Goal: Navigation & Orientation: Find specific page/section

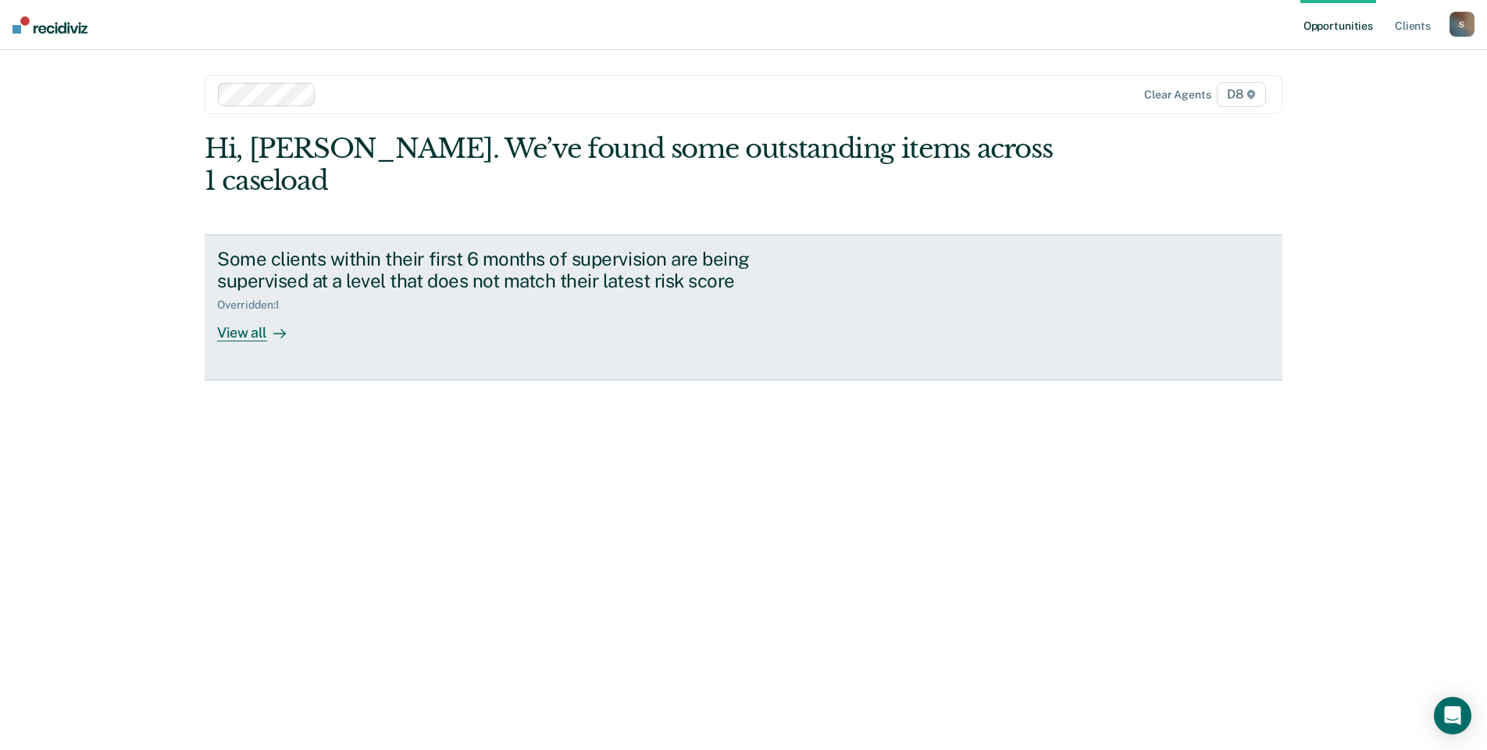
click at [240, 312] on div "View all" at bounding box center [260, 327] width 87 height 30
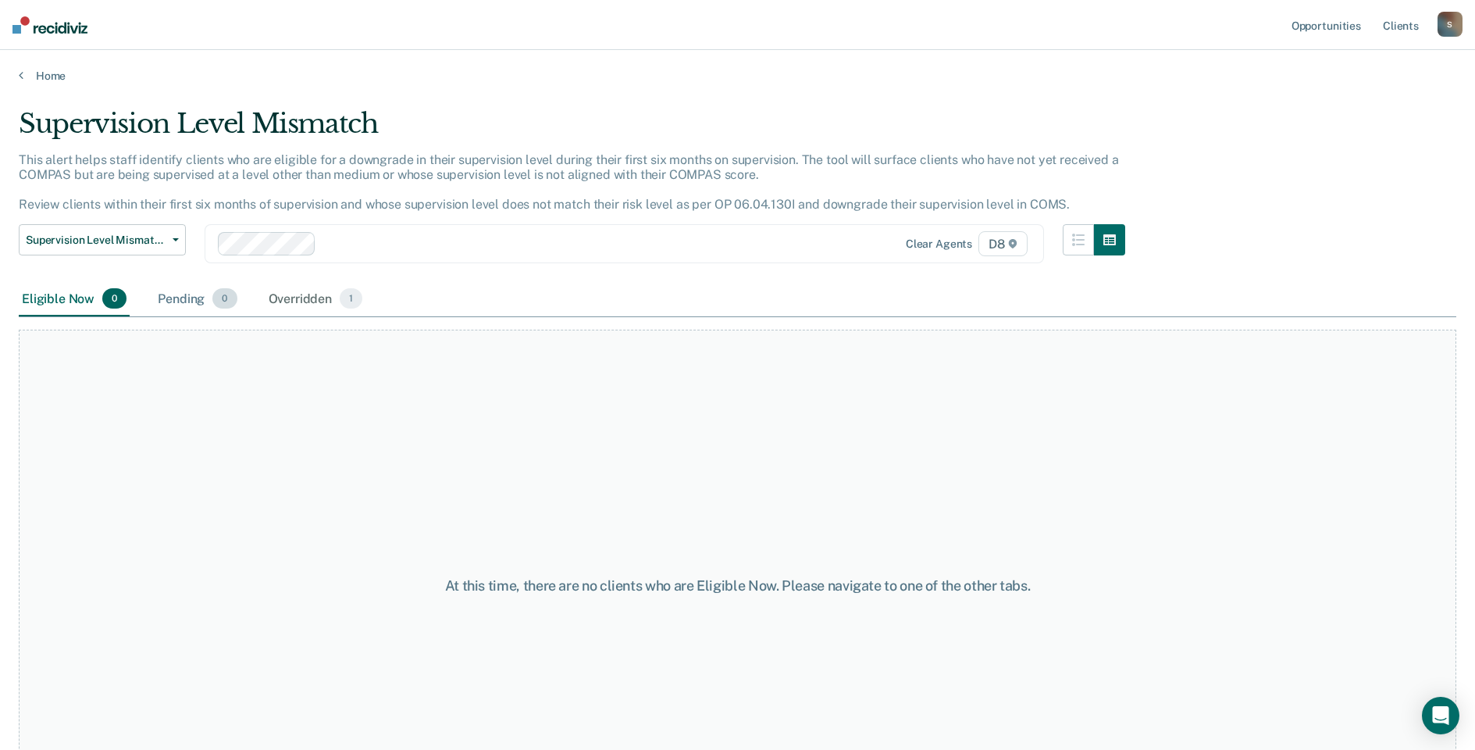
click at [183, 305] on div "Pending 0" at bounding box center [197, 299] width 85 height 34
click at [80, 299] on div "Eligible Now 0" at bounding box center [74, 299] width 111 height 34
click at [177, 301] on div "Pending 0" at bounding box center [197, 299] width 85 height 34
click at [312, 299] on div "Overridden 1" at bounding box center [315, 299] width 101 height 34
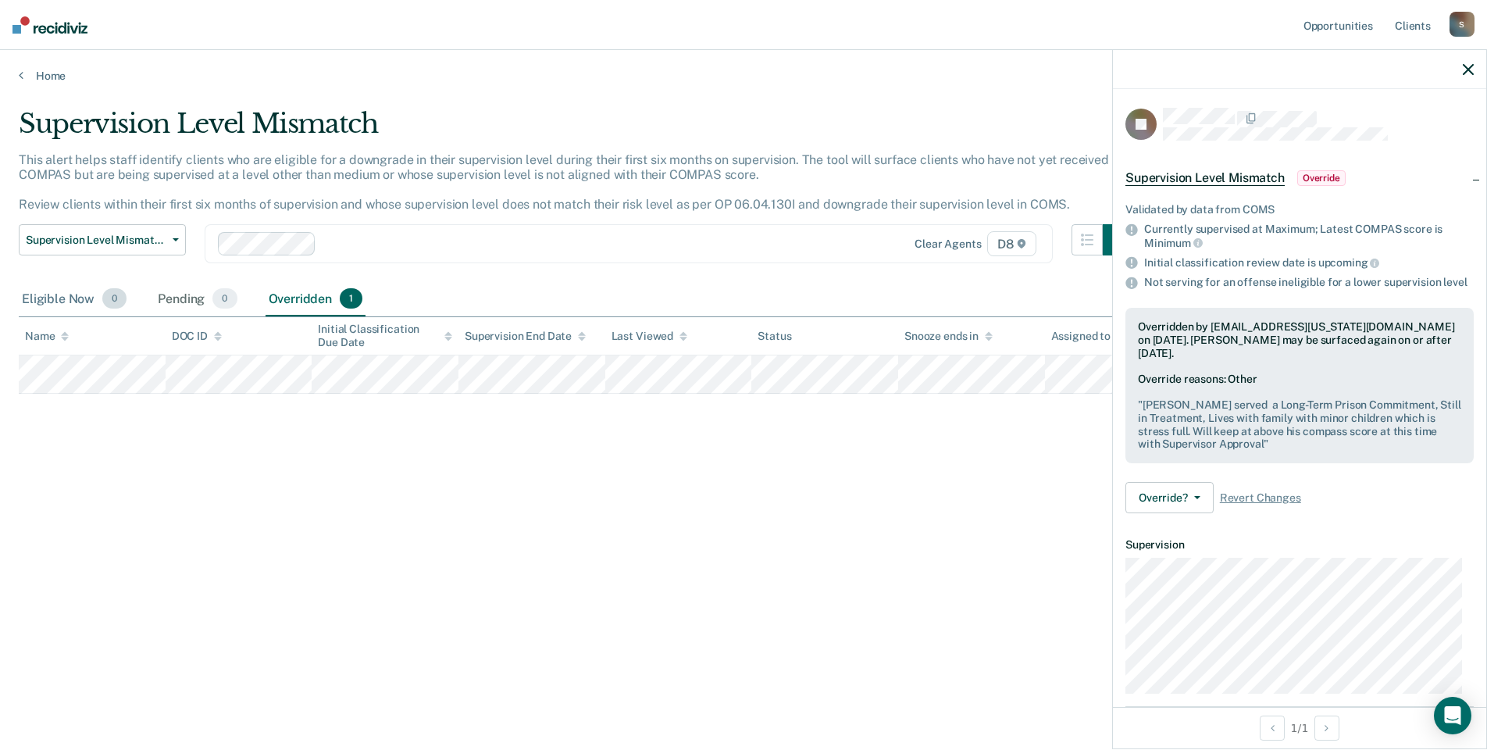
click at [77, 301] on div "Eligible Now 0" at bounding box center [74, 299] width 111 height 34
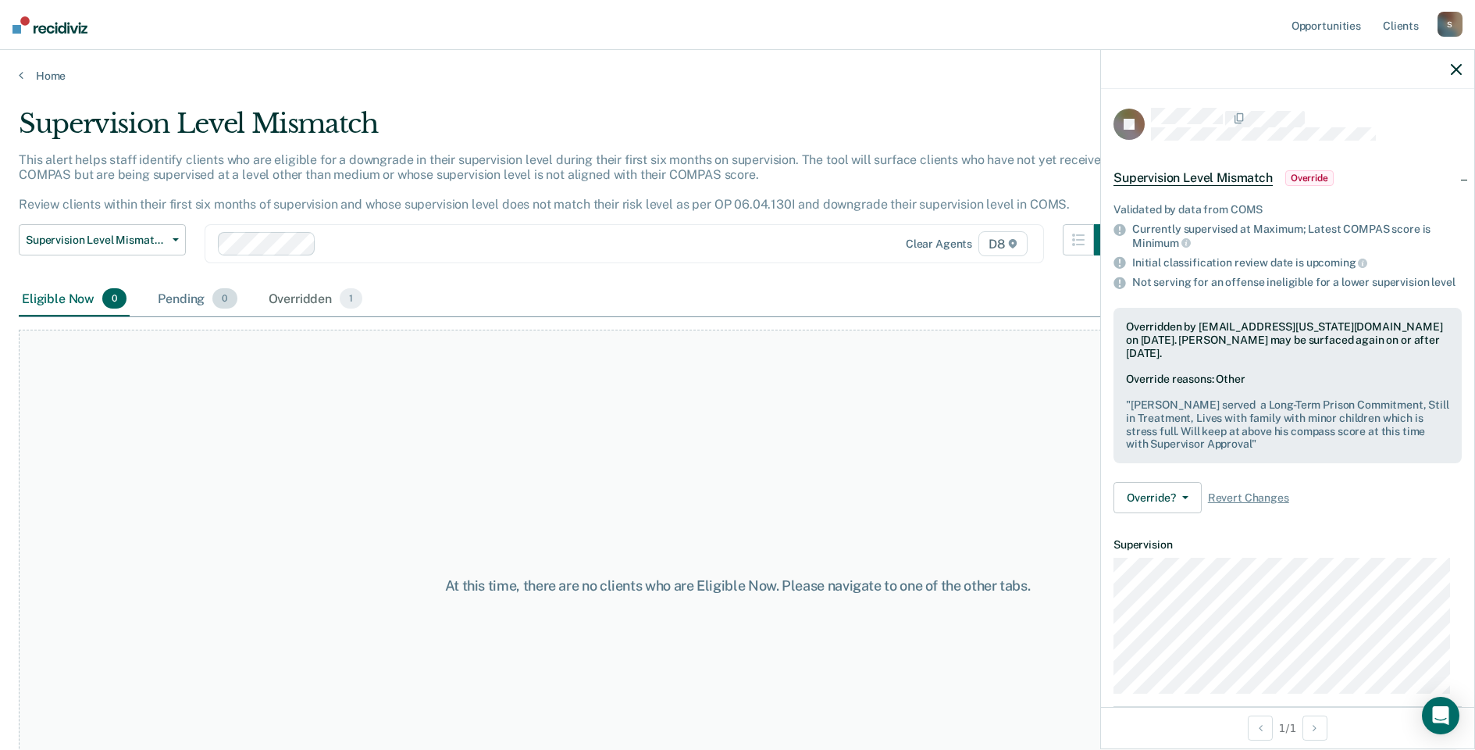
click at [181, 298] on div "Pending 0" at bounding box center [197, 299] width 85 height 34
click at [321, 298] on div "Overridden 1" at bounding box center [315, 299] width 101 height 34
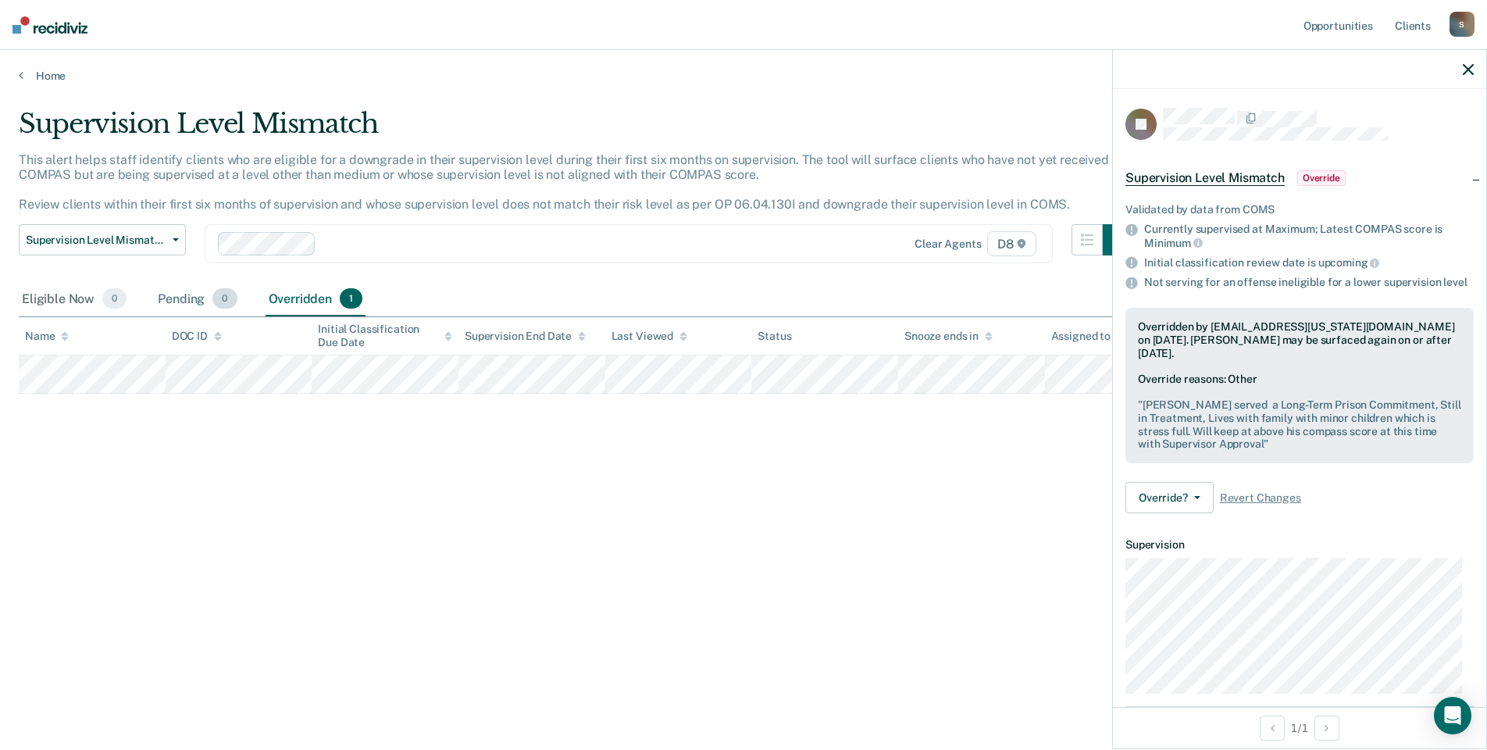
click at [176, 296] on div "Pending 0" at bounding box center [197, 299] width 85 height 34
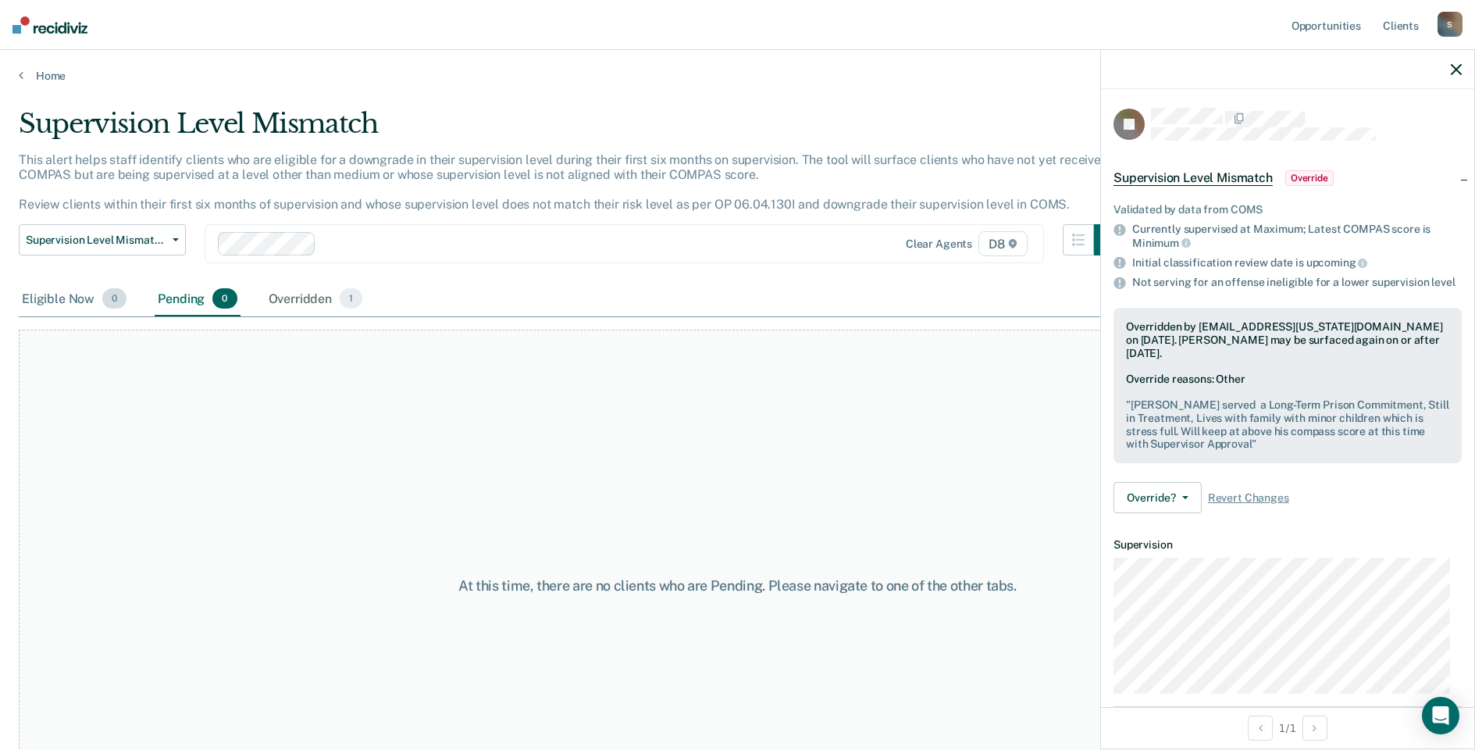
click at [66, 290] on div "Eligible Now 0" at bounding box center [74, 299] width 111 height 34
click at [45, 78] on link "Home" at bounding box center [738, 76] width 1438 height 14
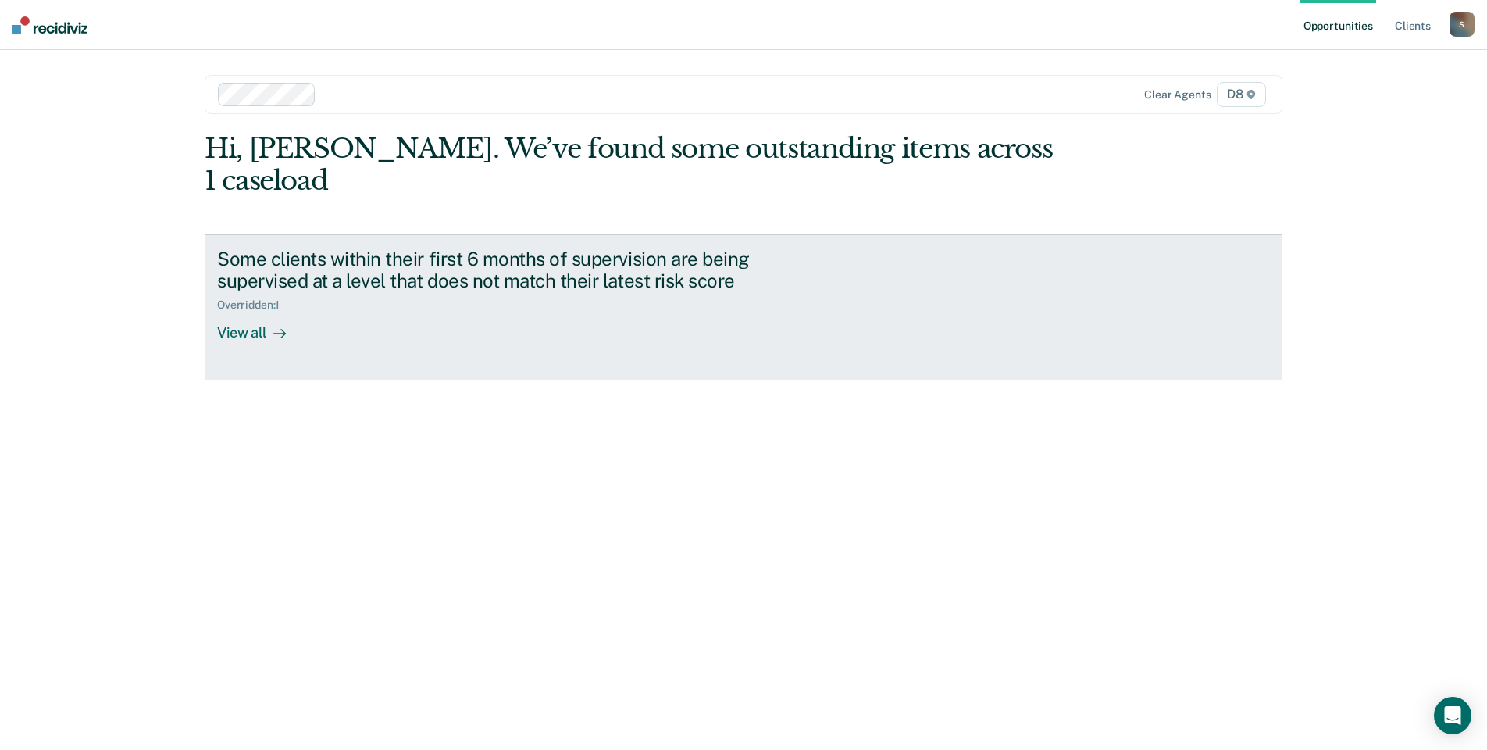
click at [248, 312] on div "View all" at bounding box center [260, 327] width 87 height 30
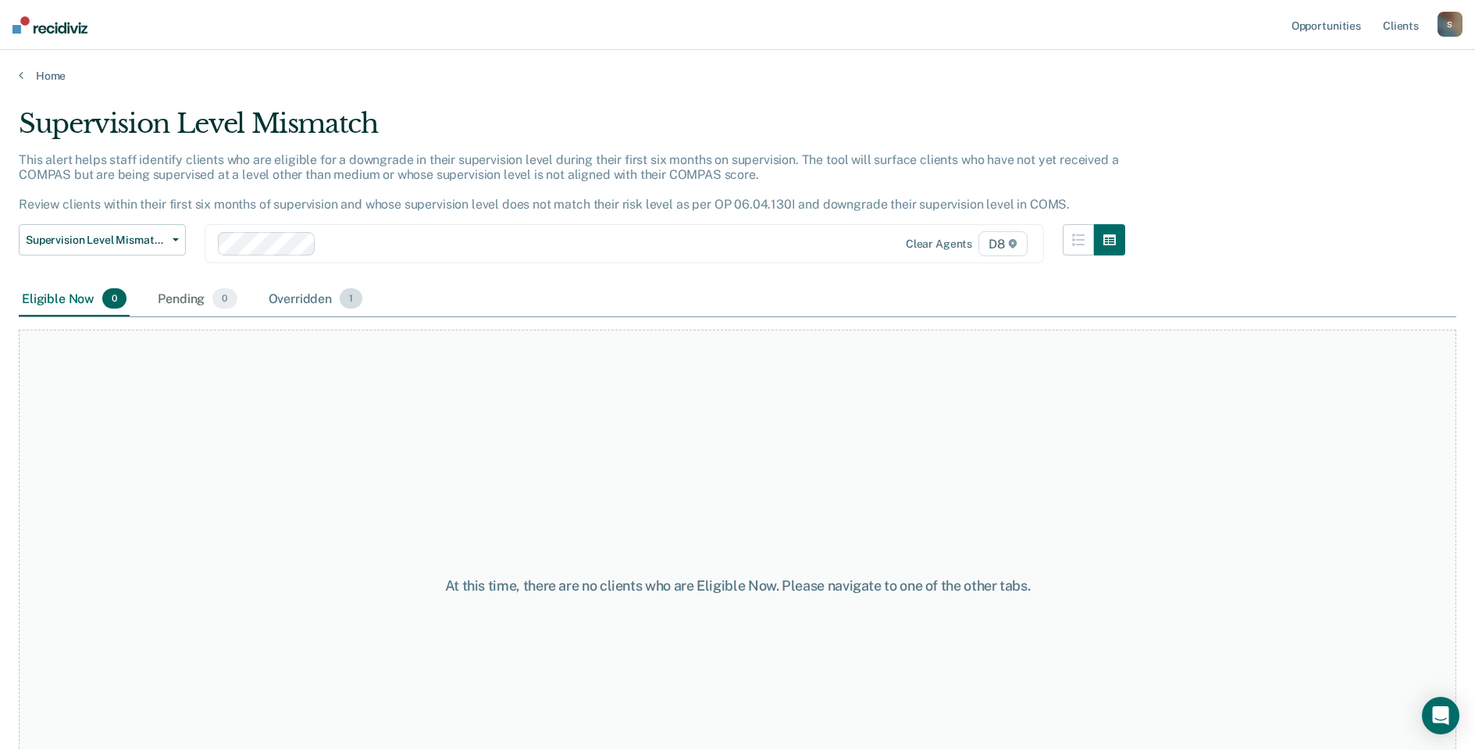
click at [282, 292] on div "Overridden 1" at bounding box center [315, 299] width 101 height 34
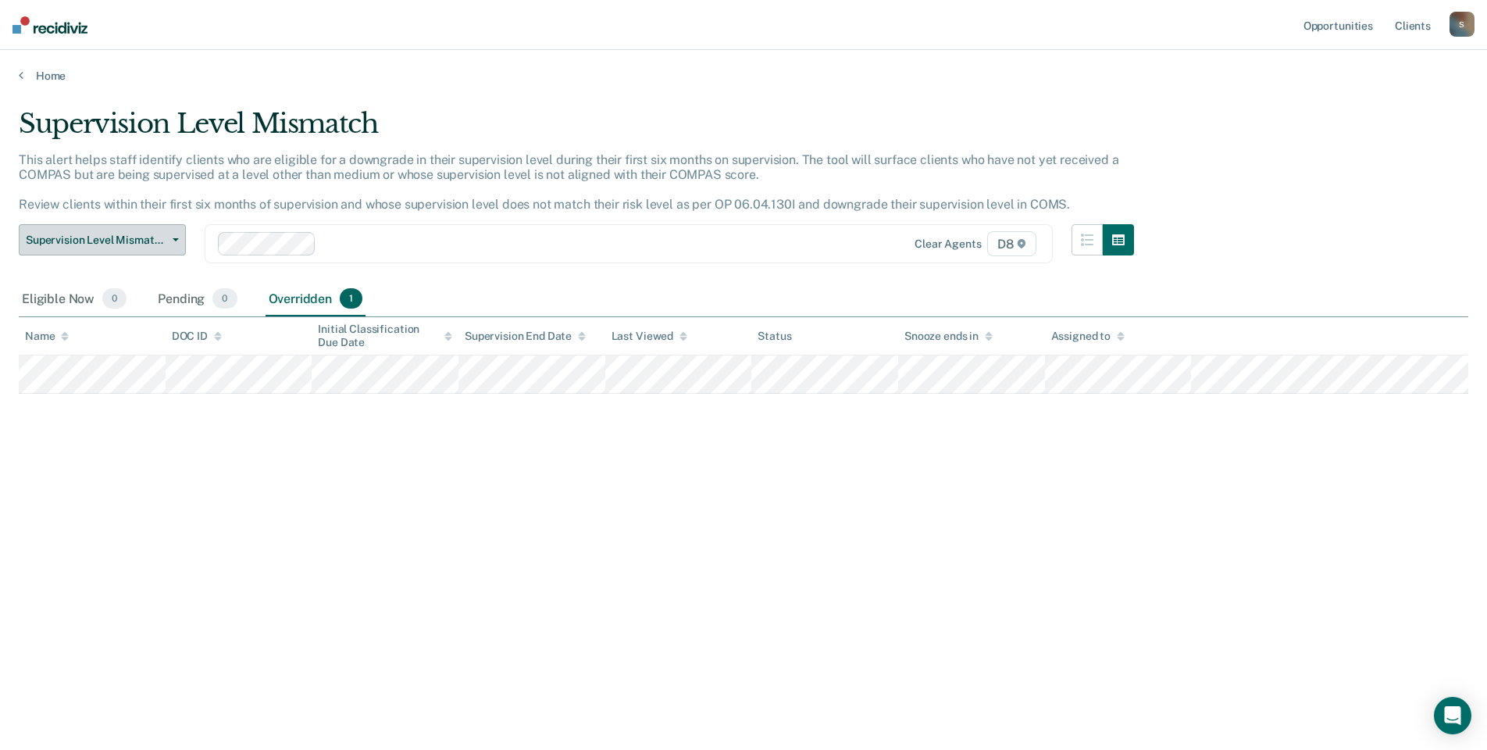
click at [127, 240] on span "Supervision Level Mismatch" at bounding box center [96, 239] width 141 height 13
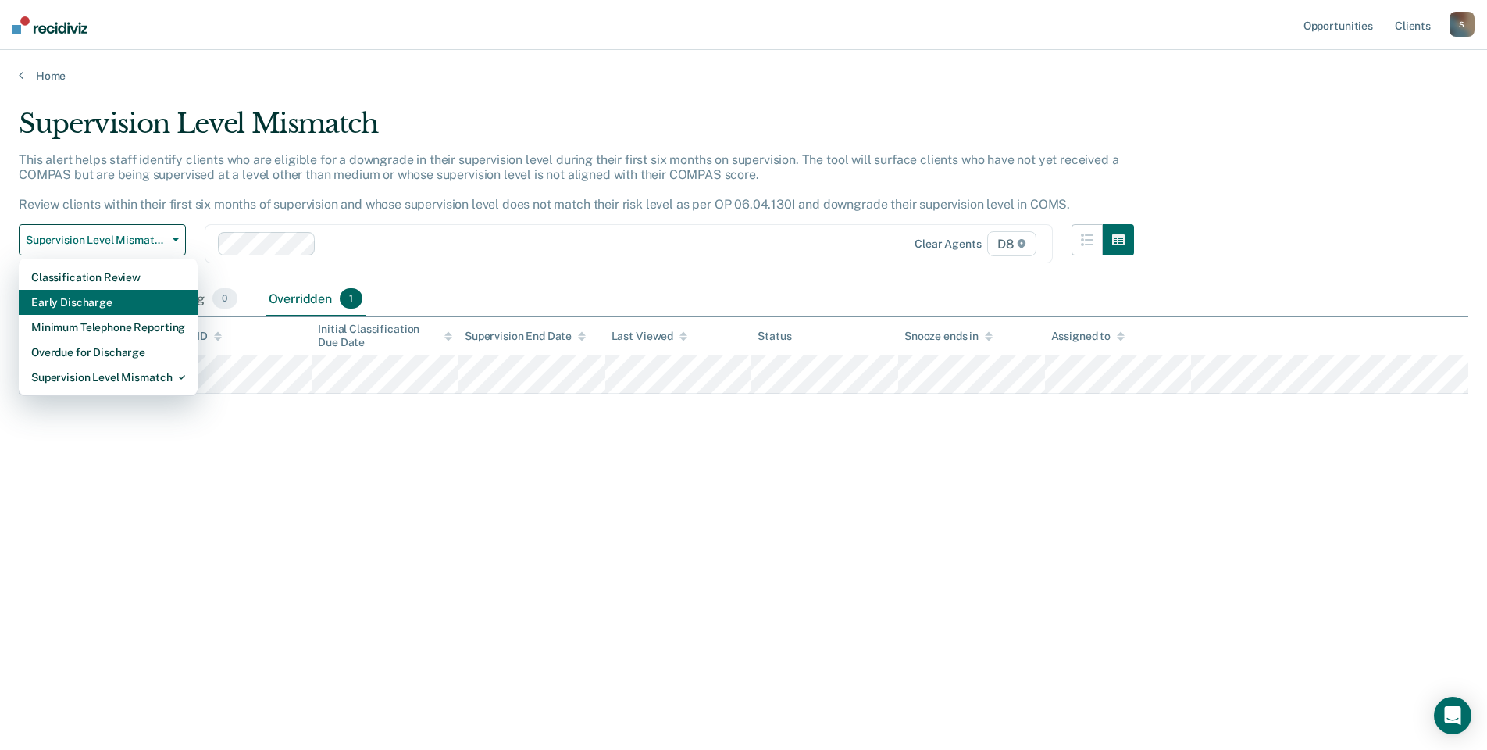
click at [104, 299] on div "Early Discharge" at bounding box center [108, 302] width 154 height 25
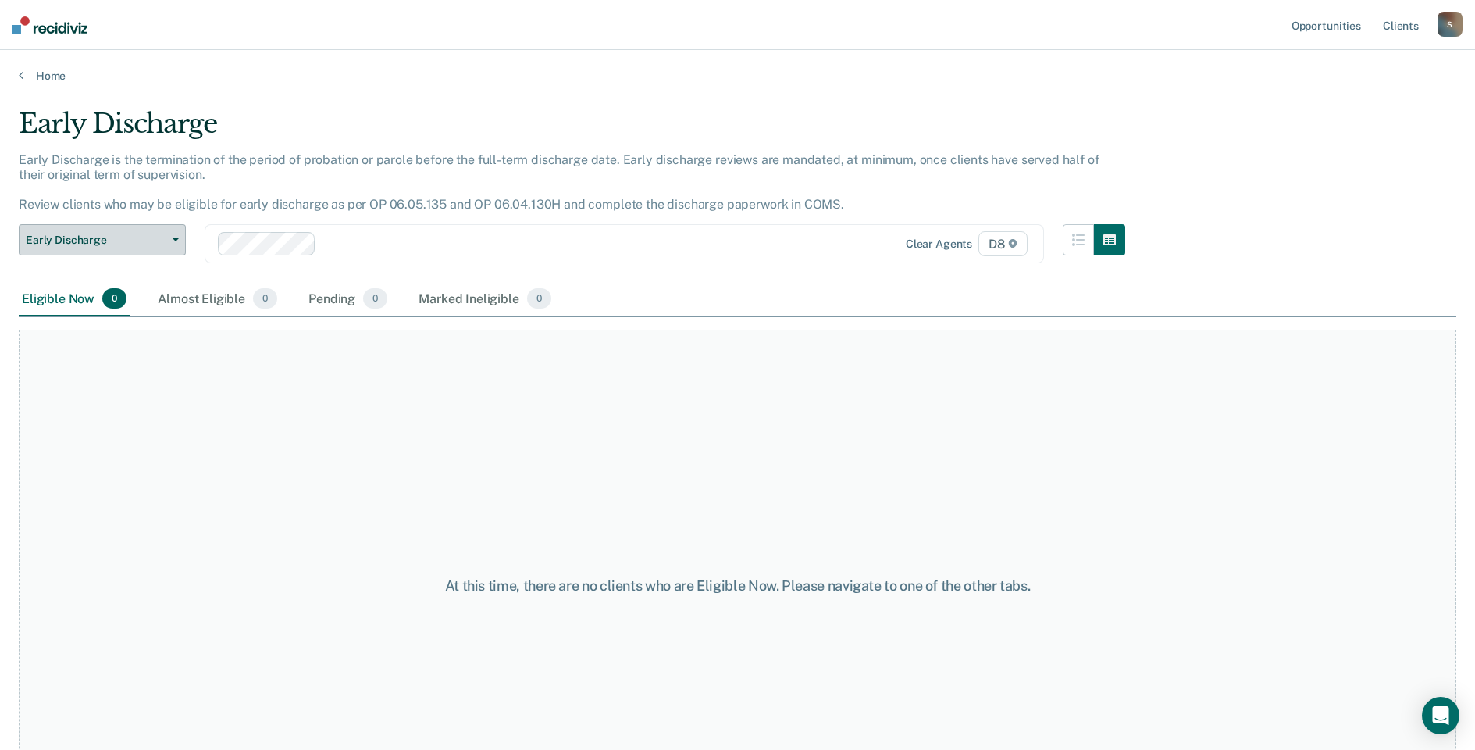
click at [119, 248] on button "Early Discharge" at bounding box center [102, 239] width 167 height 31
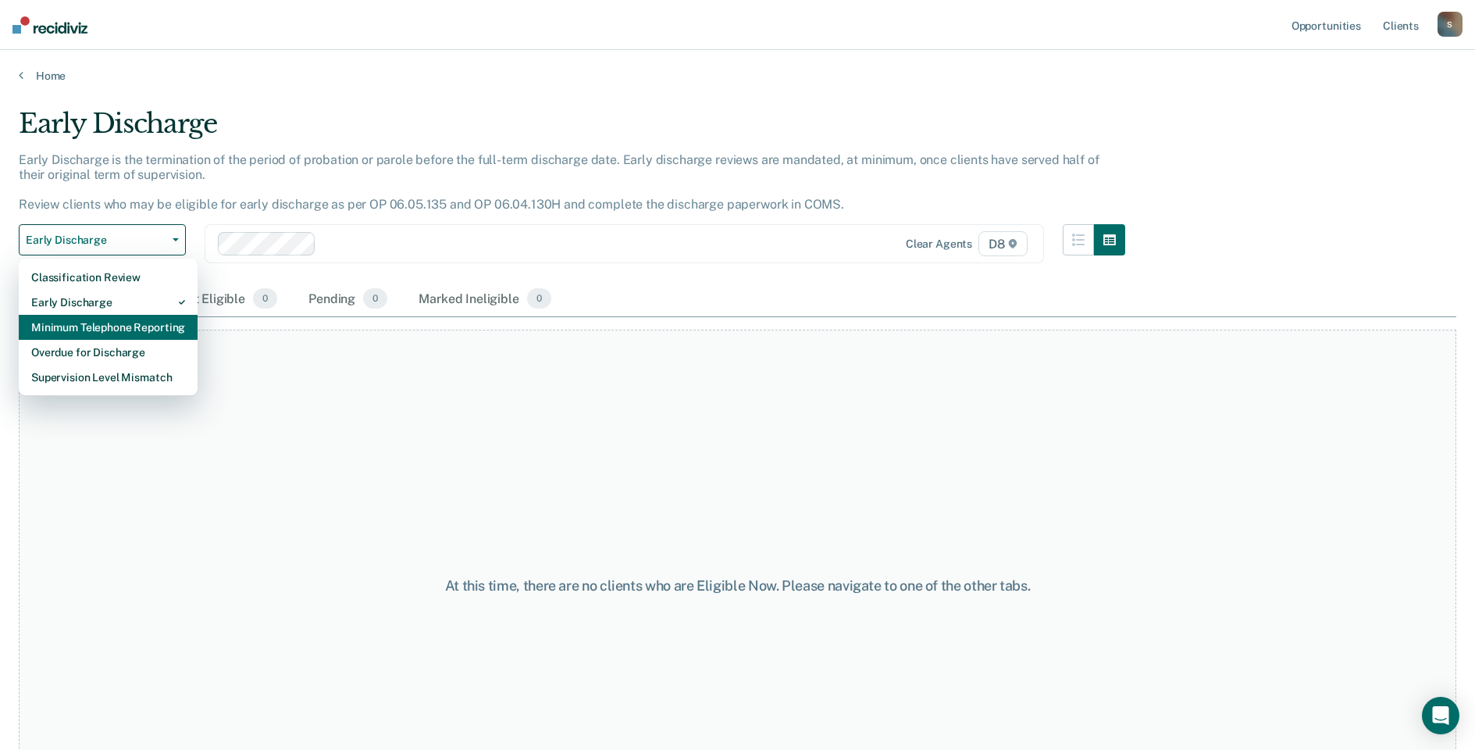
click at [106, 328] on div "Minimum Telephone Reporting" at bounding box center [108, 327] width 154 height 25
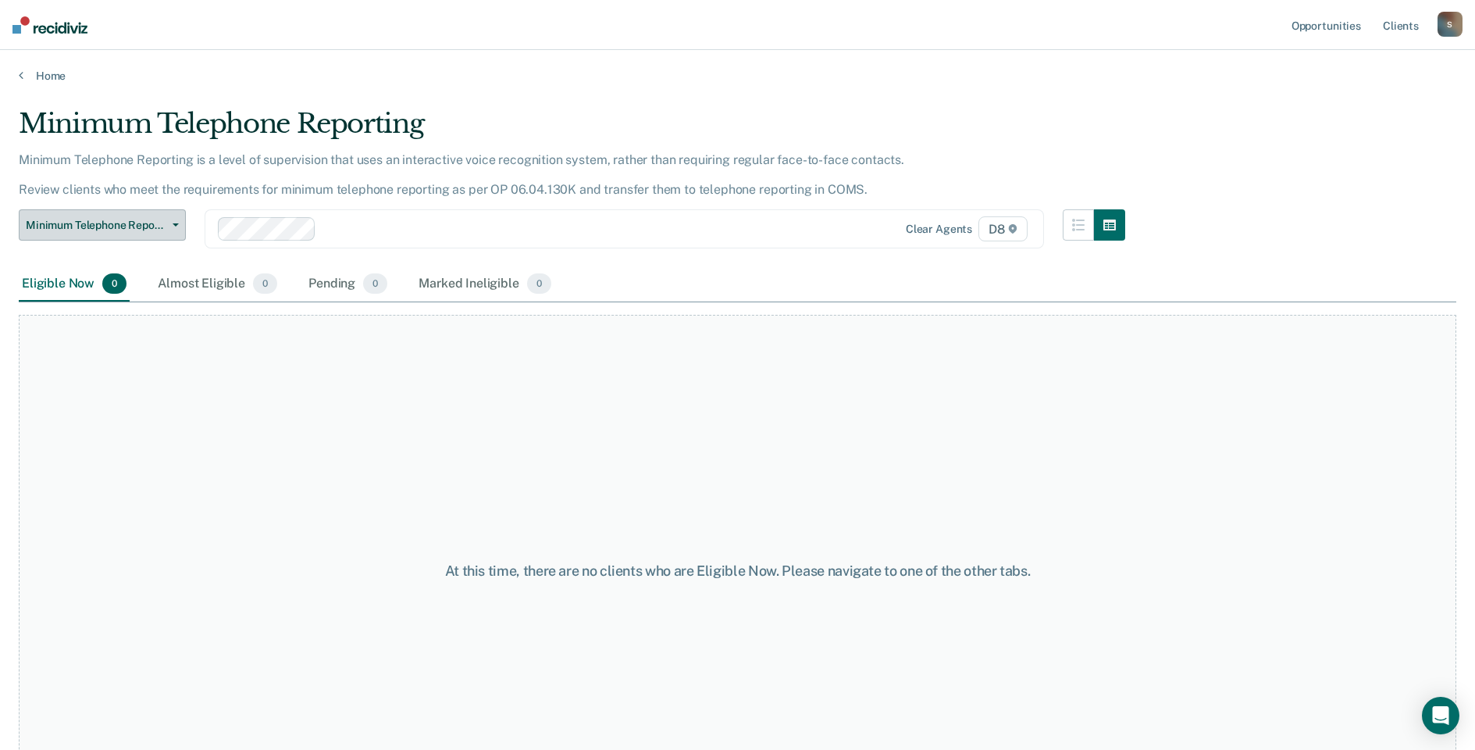
click at [107, 221] on span "Minimum Telephone Reporting" at bounding box center [96, 225] width 141 height 13
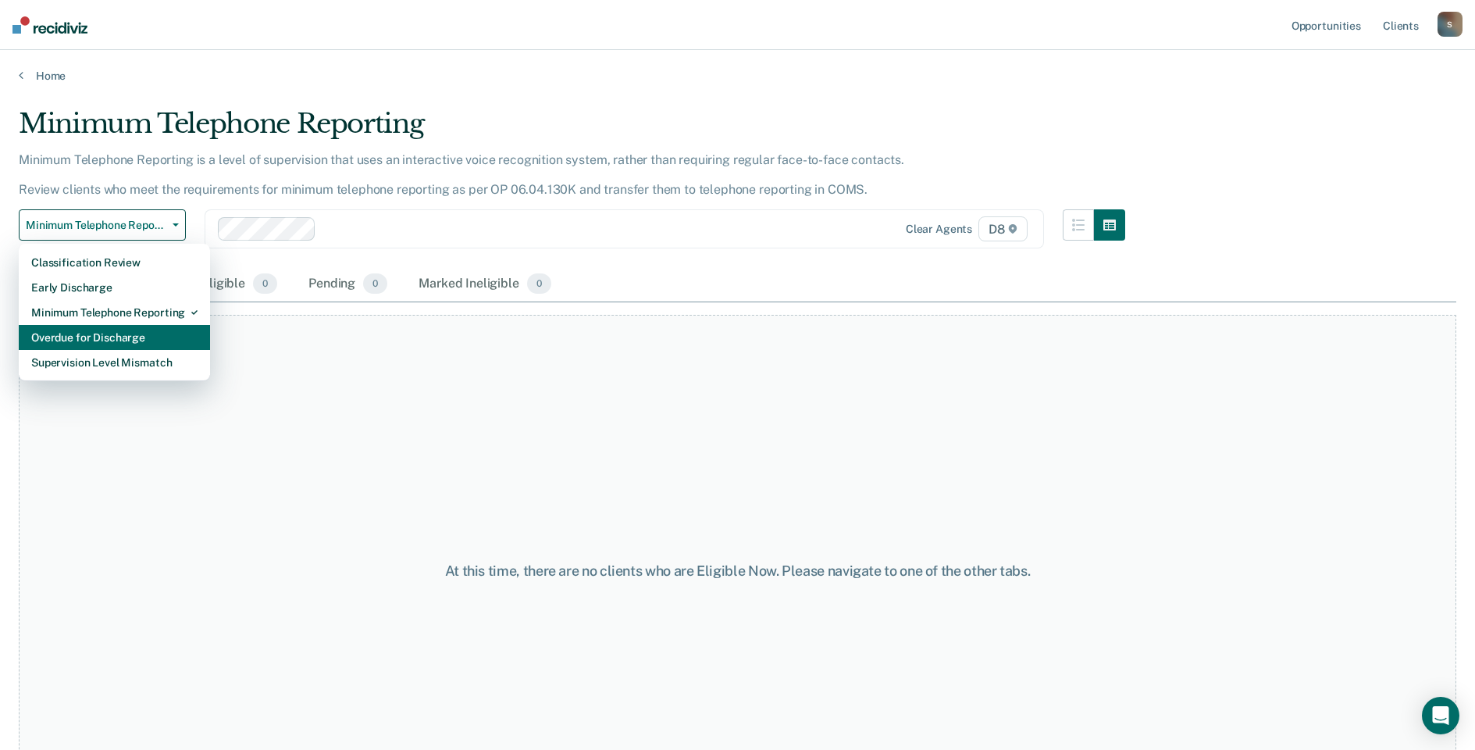
click at [107, 337] on div "Overdue for Discharge" at bounding box center [114, 337] width 166 height 25
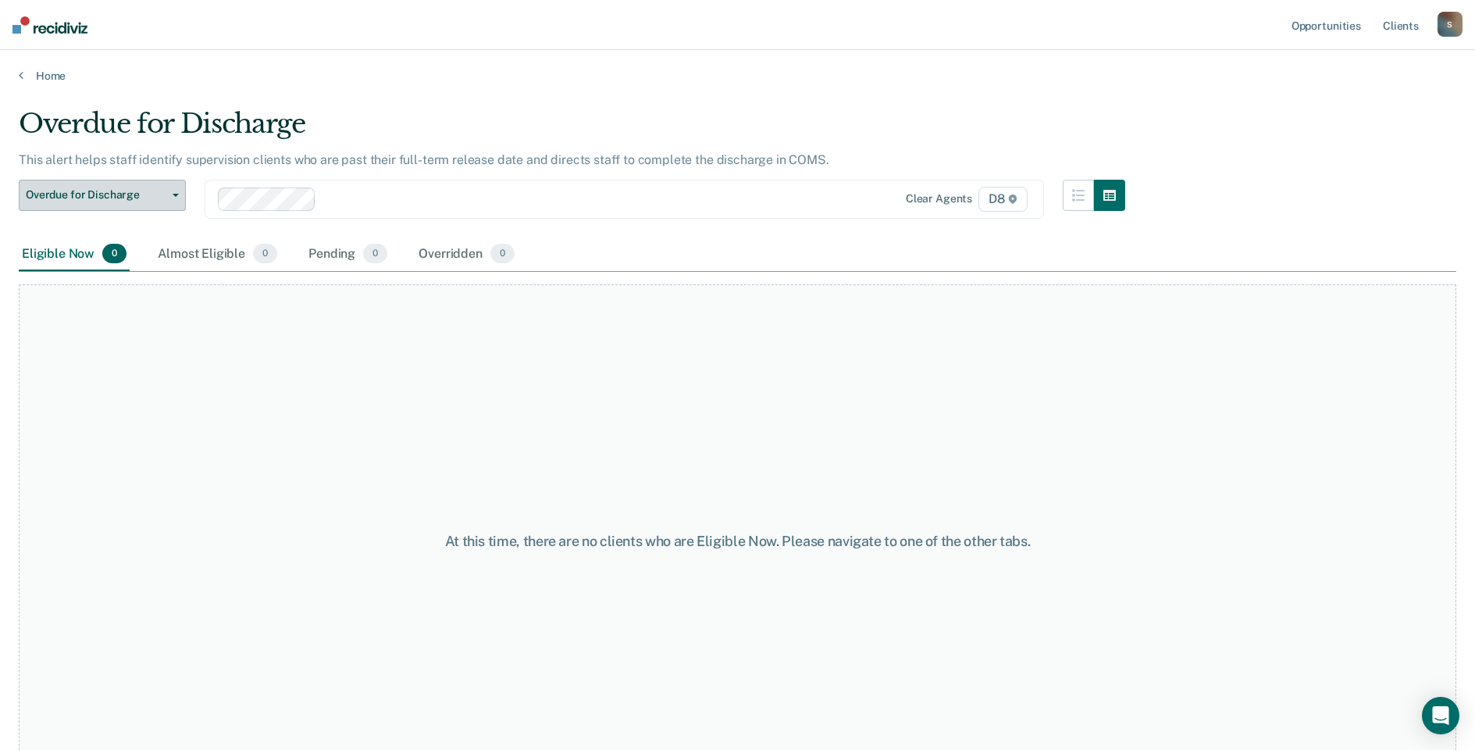
click at [99, 194] on span "Overdue for Discharge" at bounding box center [96, 194] width 141 height 13
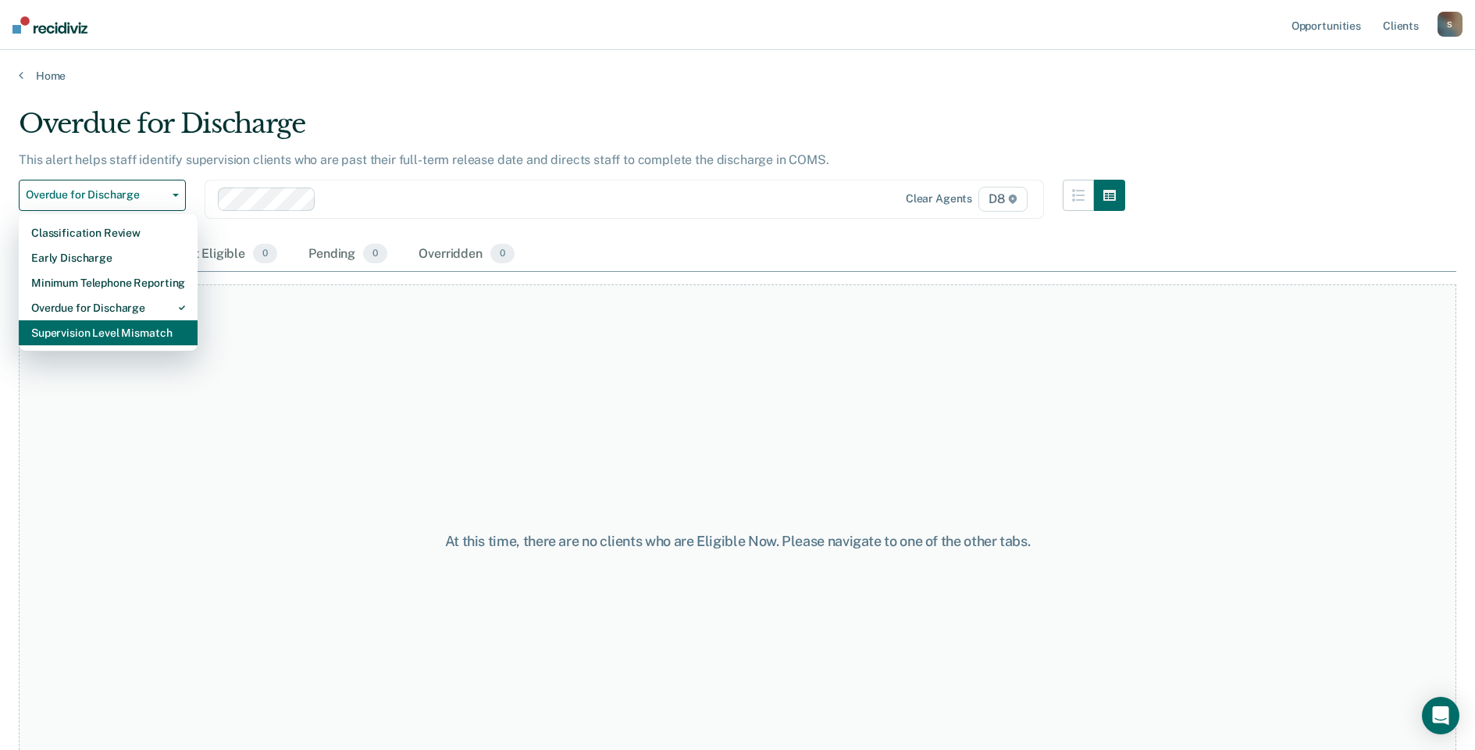
click at [110, 337] on div "Supervision Level Mismatch" at bounding box center [108, 332] width 154 height 25
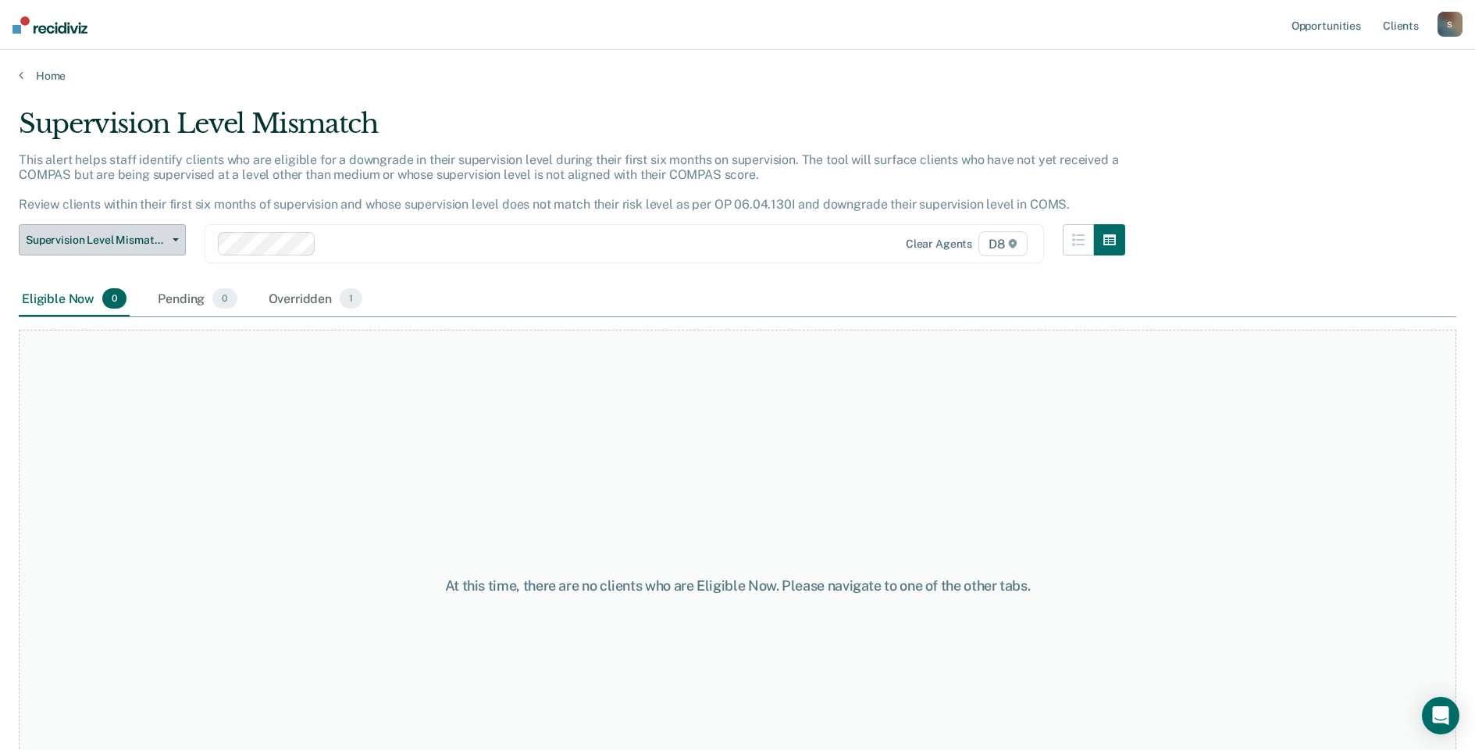
click at [100, 236] on span "Supervision Level Mismatch" at bounding box center [96, 239] width 141 height 13
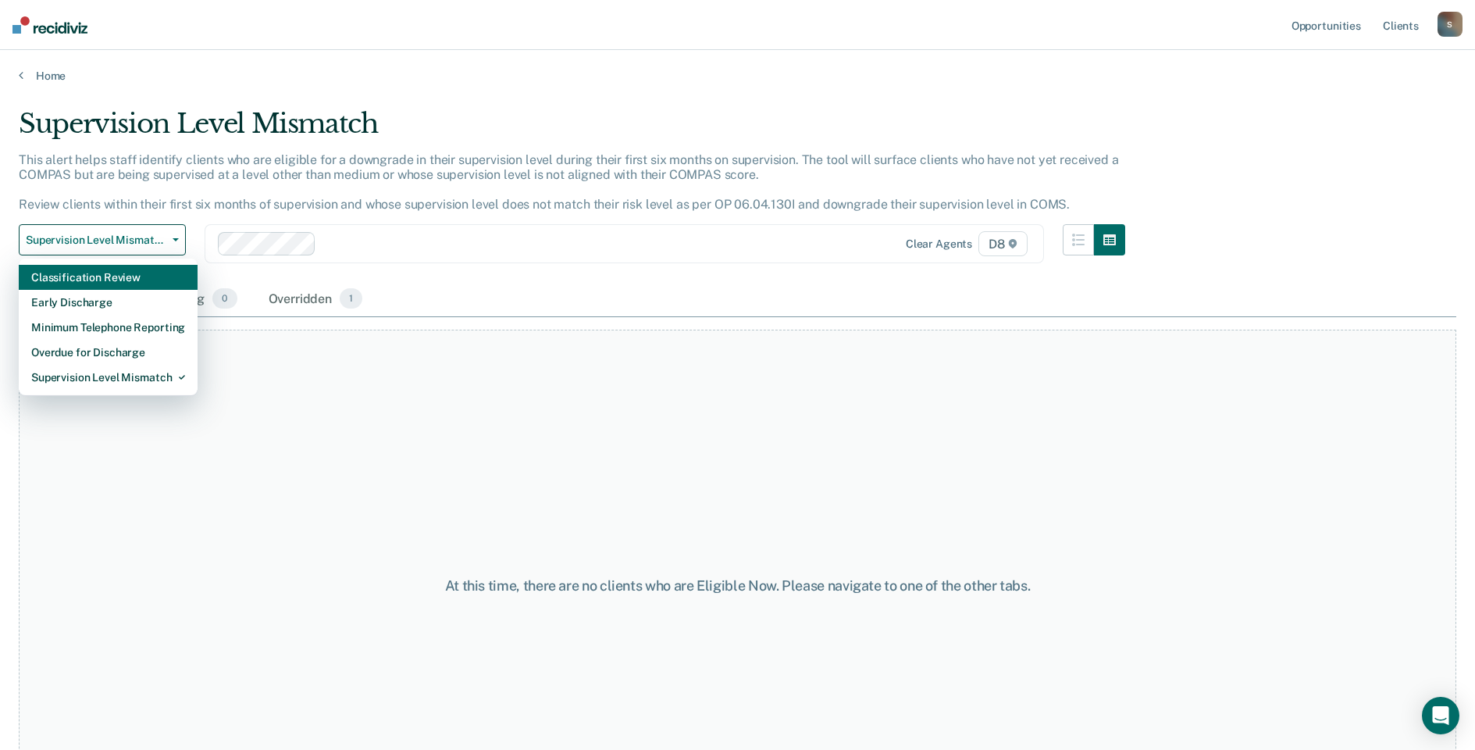
click at [107, 275] on div "Classification Review" at bounding box center [108, 277] width 154 height 25
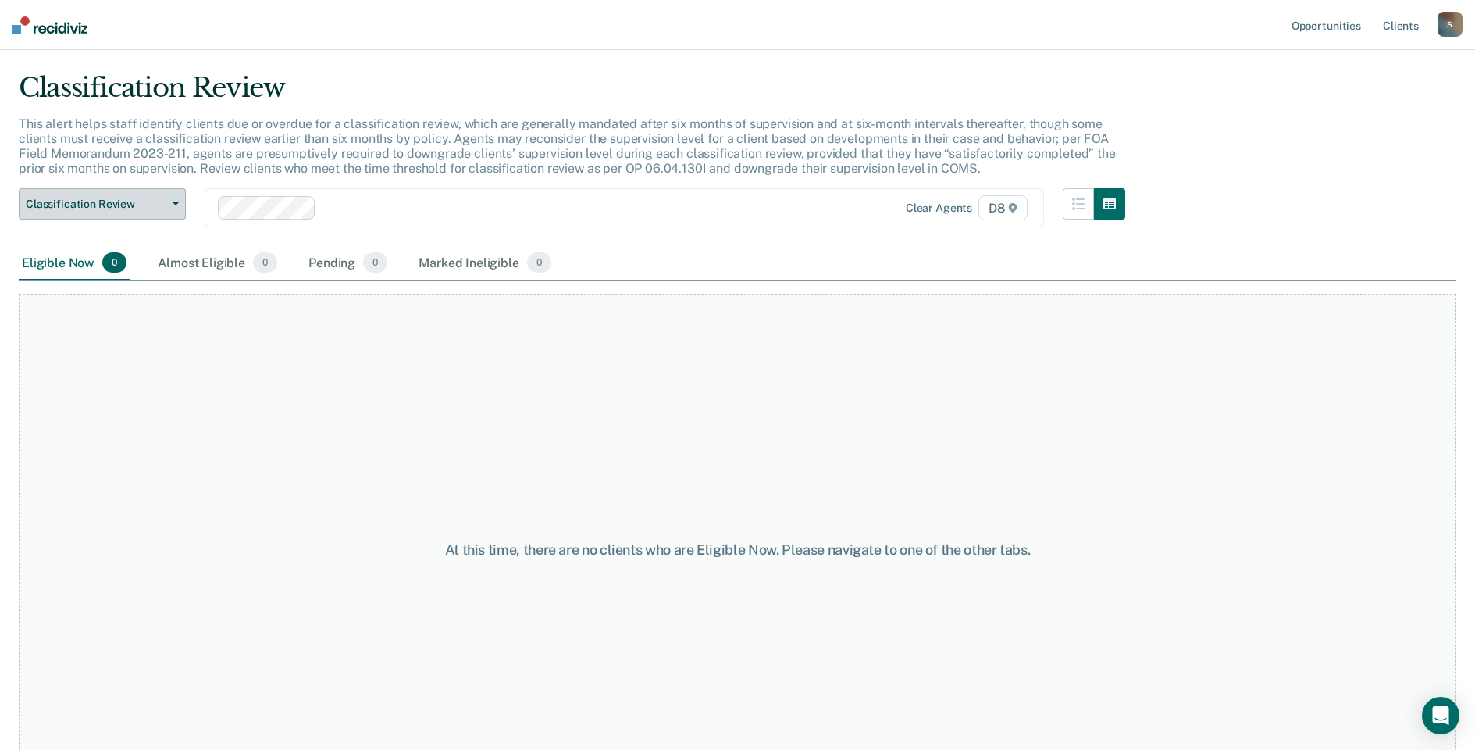
scroll to position [92, 0]
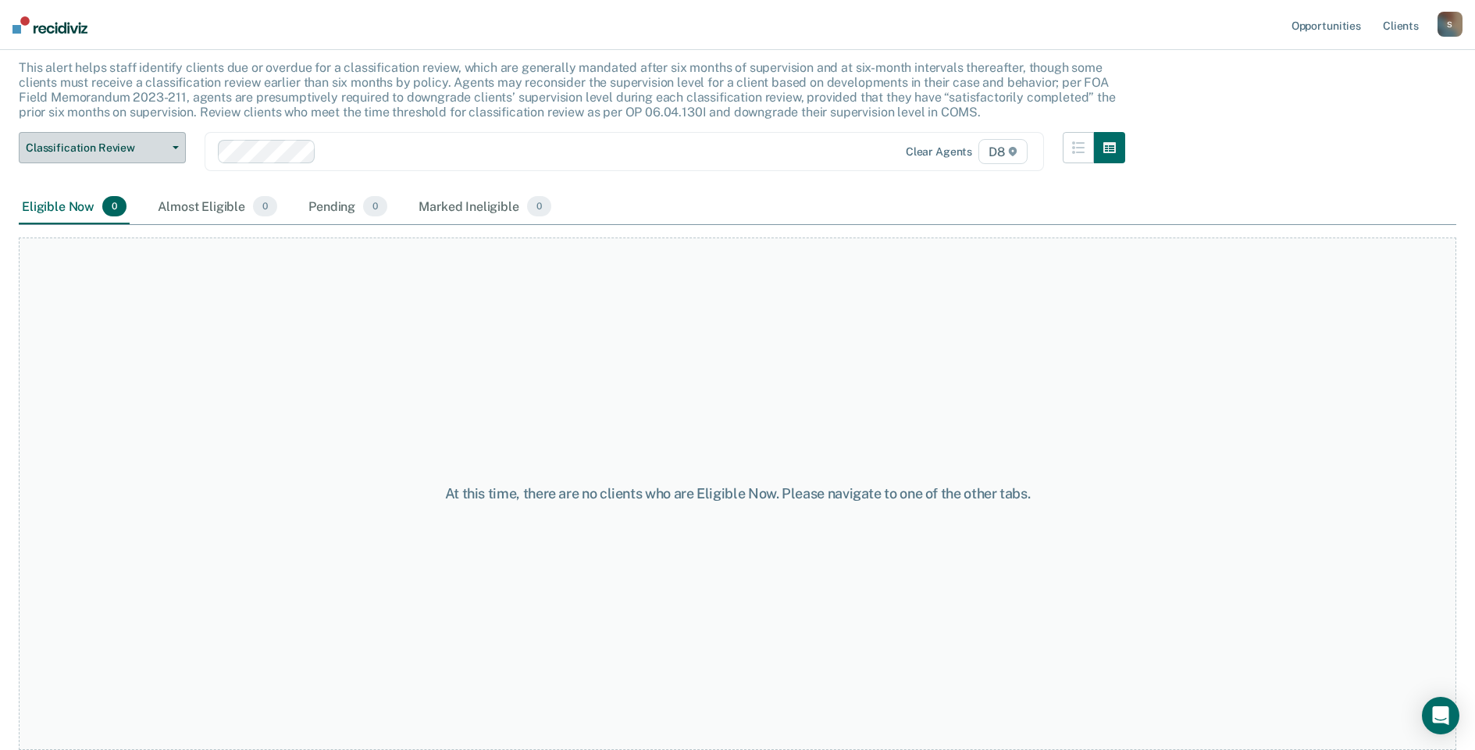
click at [91, 146] on span "Classification Review" at bounding box center [96, 147] width 141 height 13
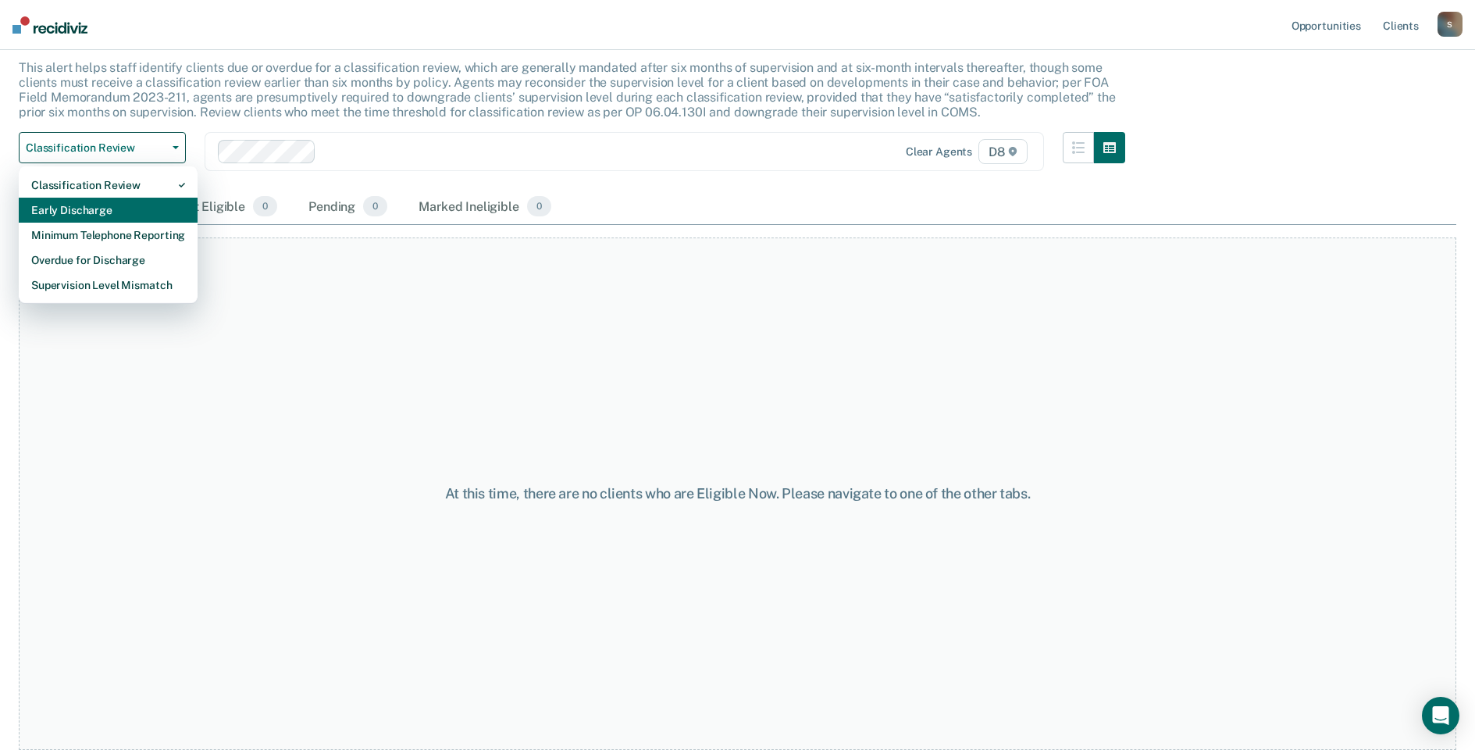
click at [78, 205] on div "Early Discharge" at bounding box center [108, 210] width 154 height 25
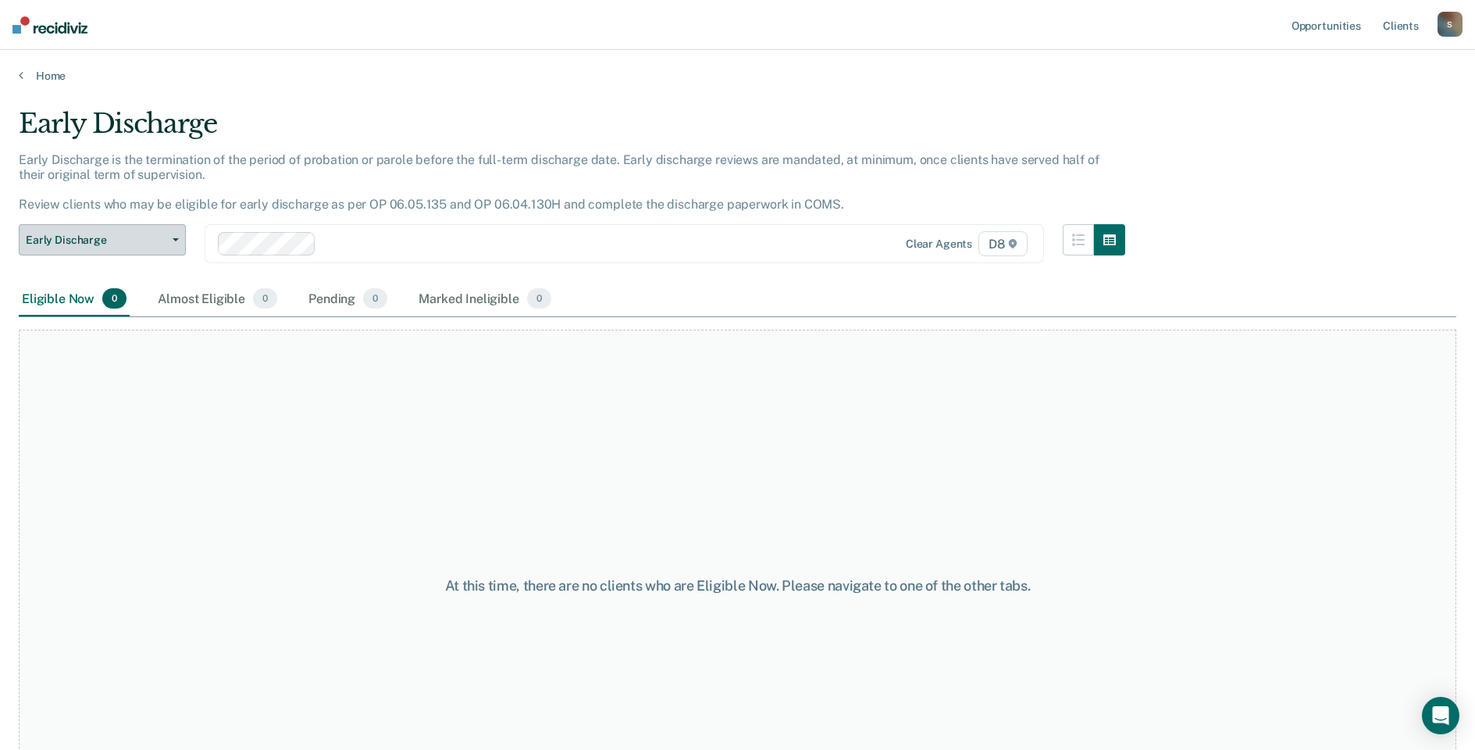
click at [80, 232] on button "Early Discharge" at bounding box center [102, 239] width 167 height 31
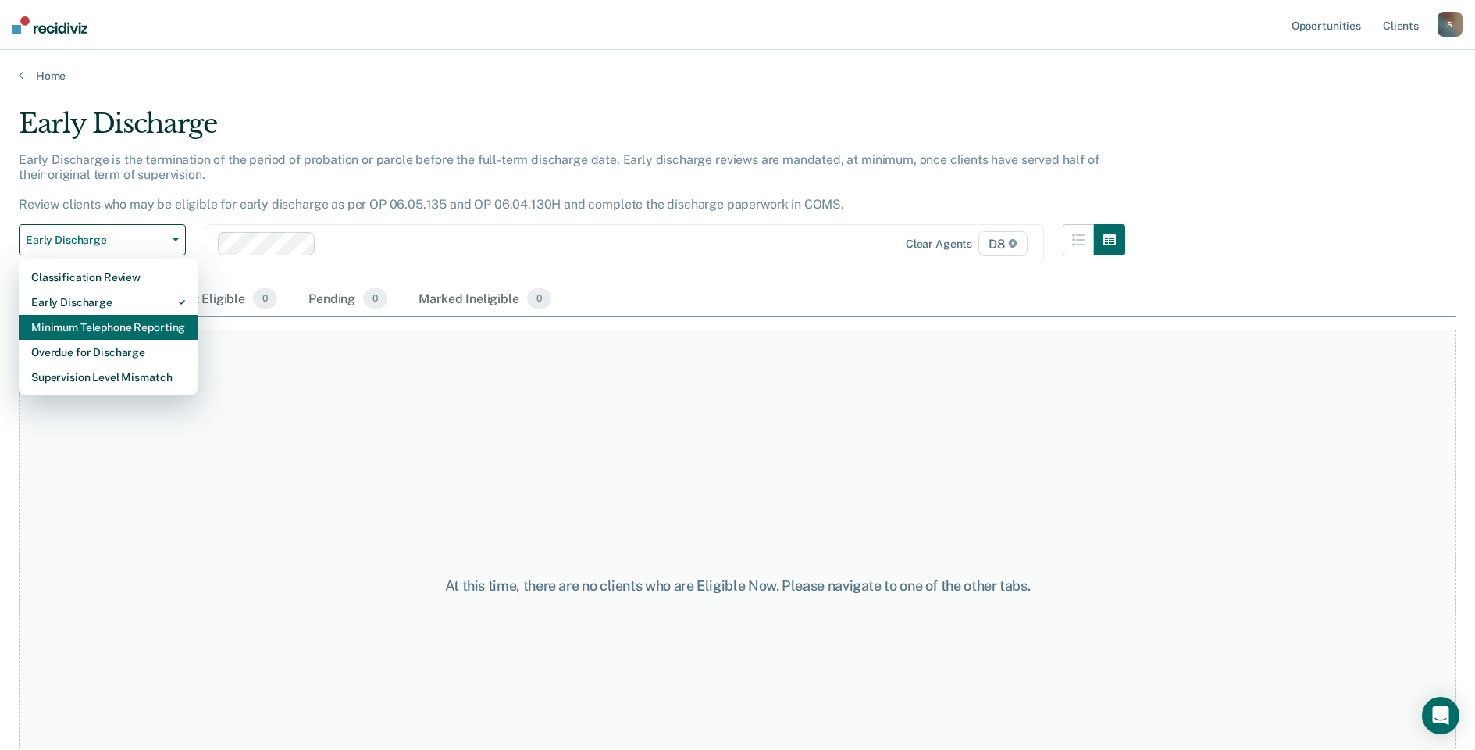
click at [80, 329] on div "Minimum Telephone Reporting" at bounding box center [108, 327] width 154 height 25
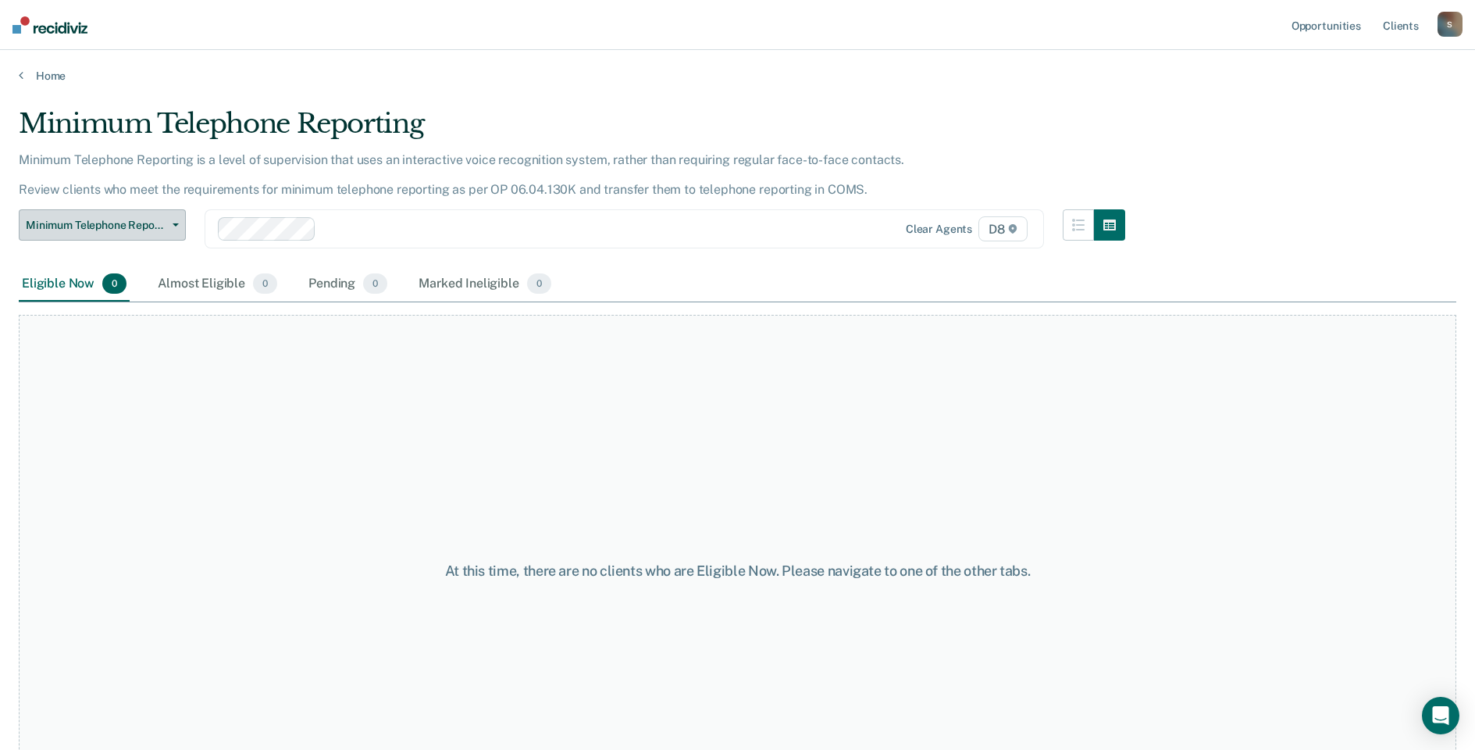
click at [103, 217] on button "Minimum Telephone Reporting" at bounding box center [102, 224] width 167 height 31
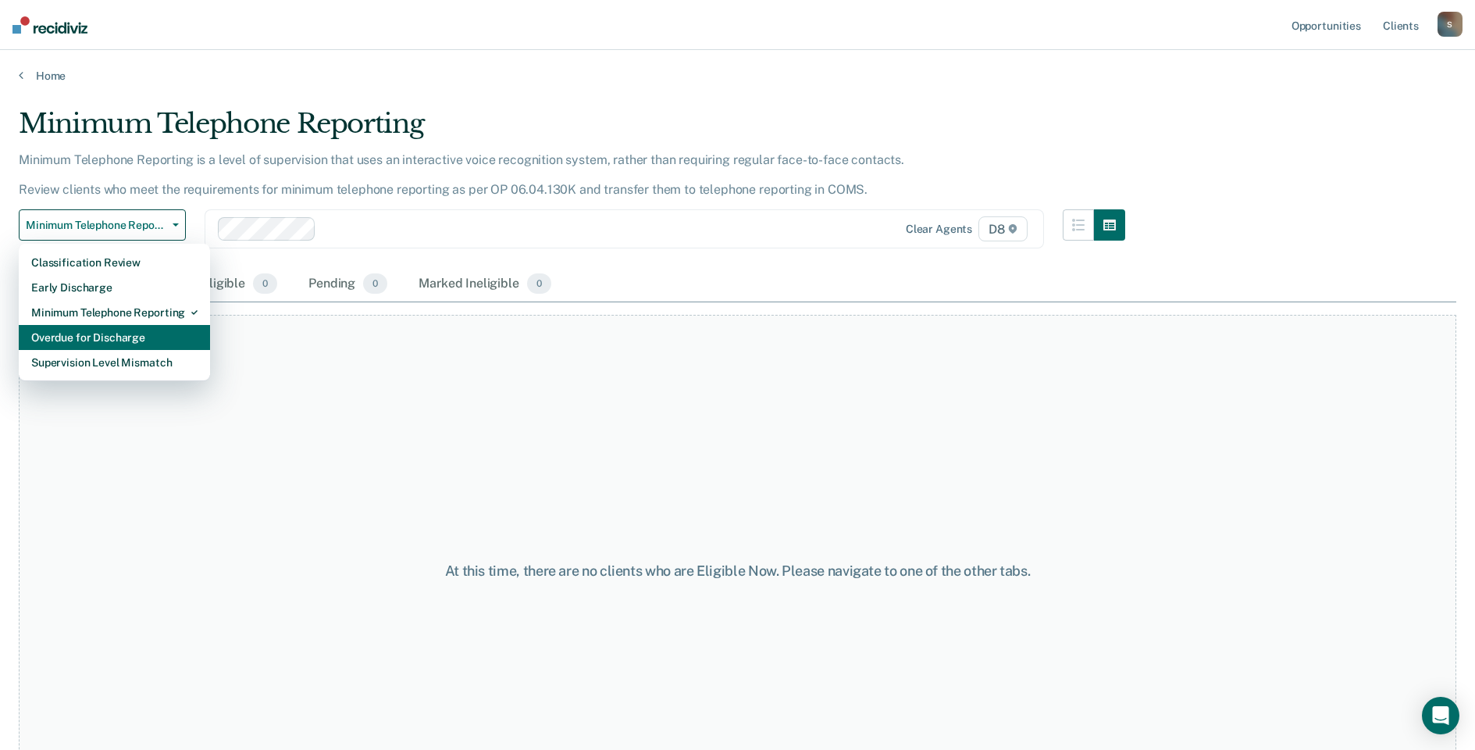
click at [98, 344] on div "Overdue for Discharge" at bounding box center [114, 337] width 166 height 25
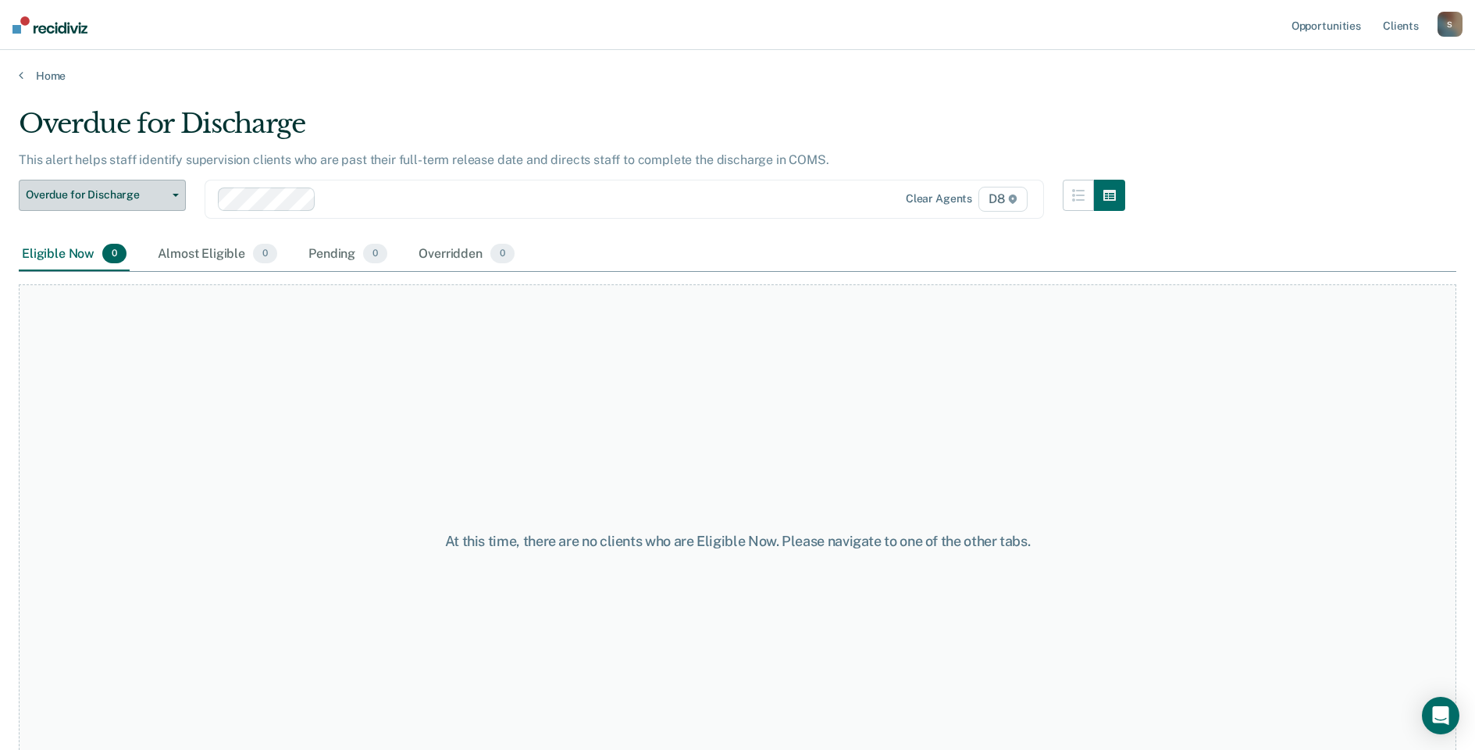
click at [111, 190] on span "Overdue for Discharge" at bounding box center [96, 194] width 141 height 13
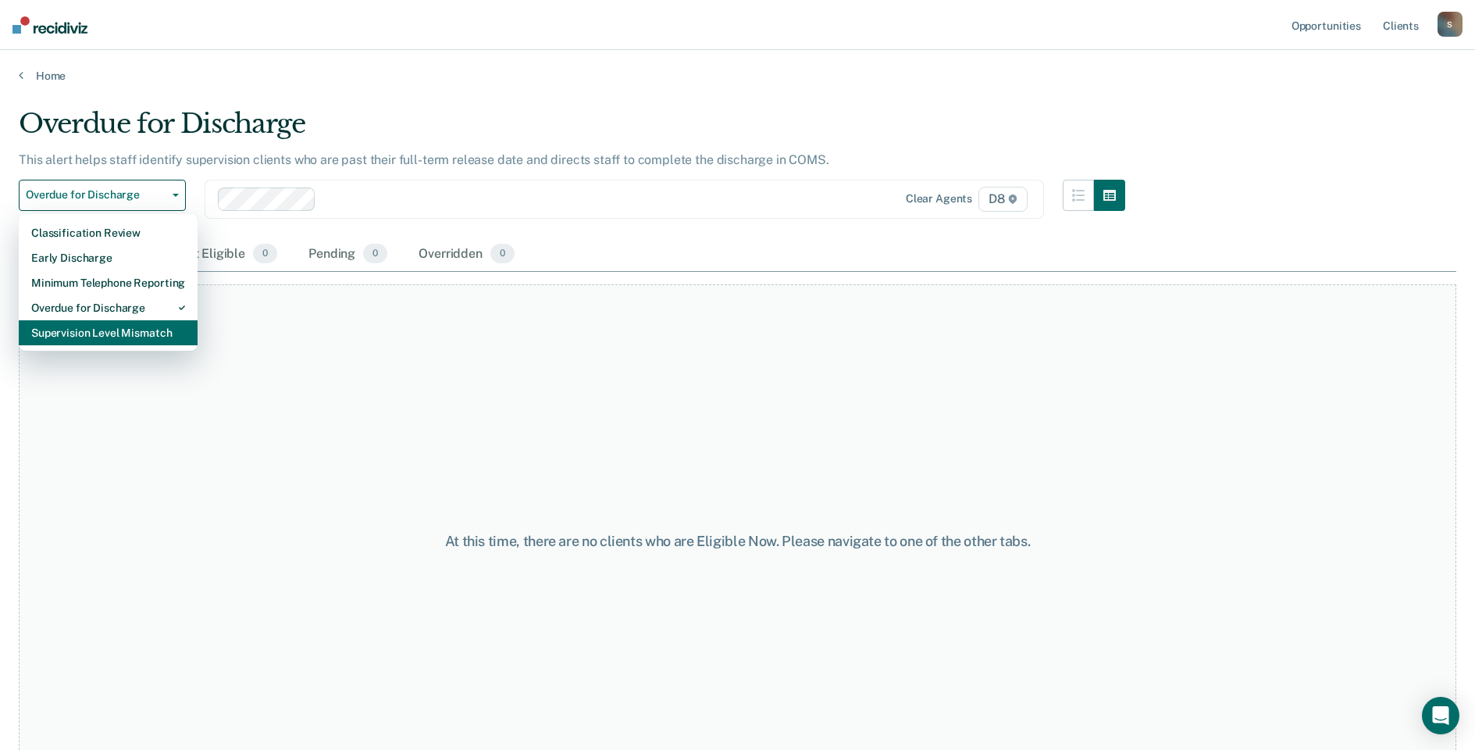
click at [104, 343] on div "Supervision Level Mismatch" at bounding box center [108, 332] width 154 height 25
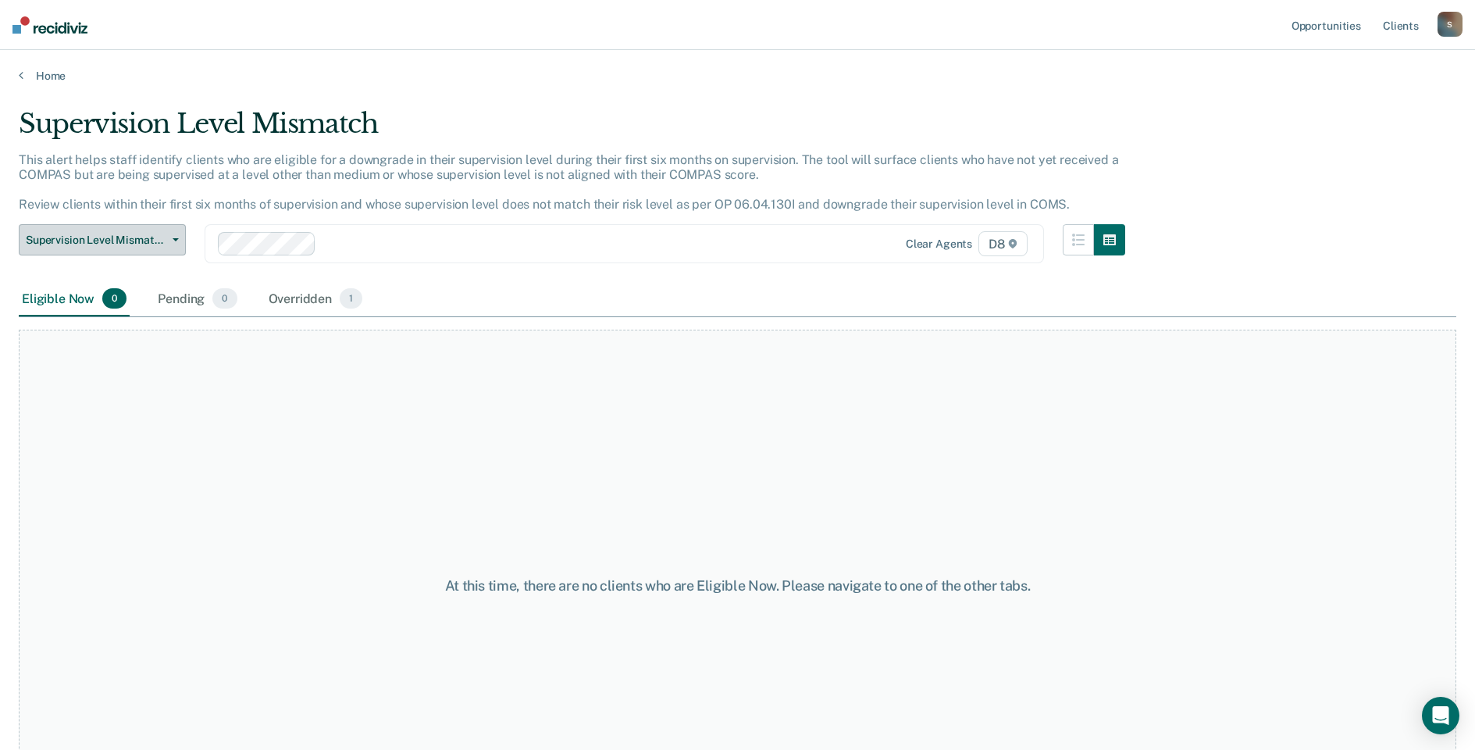
click at [108, 232] on button "Supervision Level Mismatch" at bounding box center [102, 239] width 167 height 31
click at [49, 70] on link "Home" at bounding box center [738, 76] width 1438 height 14
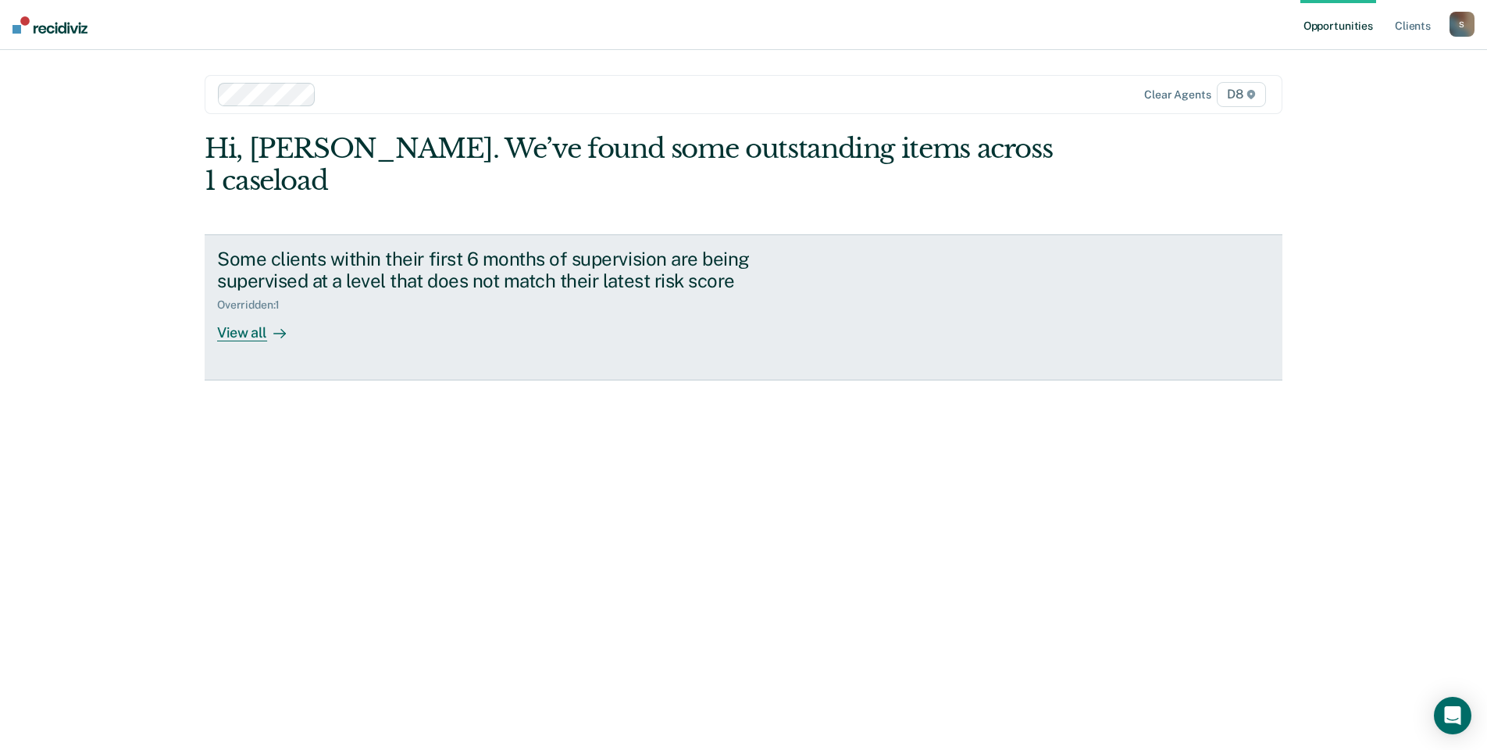
click at [232, 312] on div "View all" at bounding box center [260, 327] width 87 height 30
